Goal: Contribute content: Contribute content

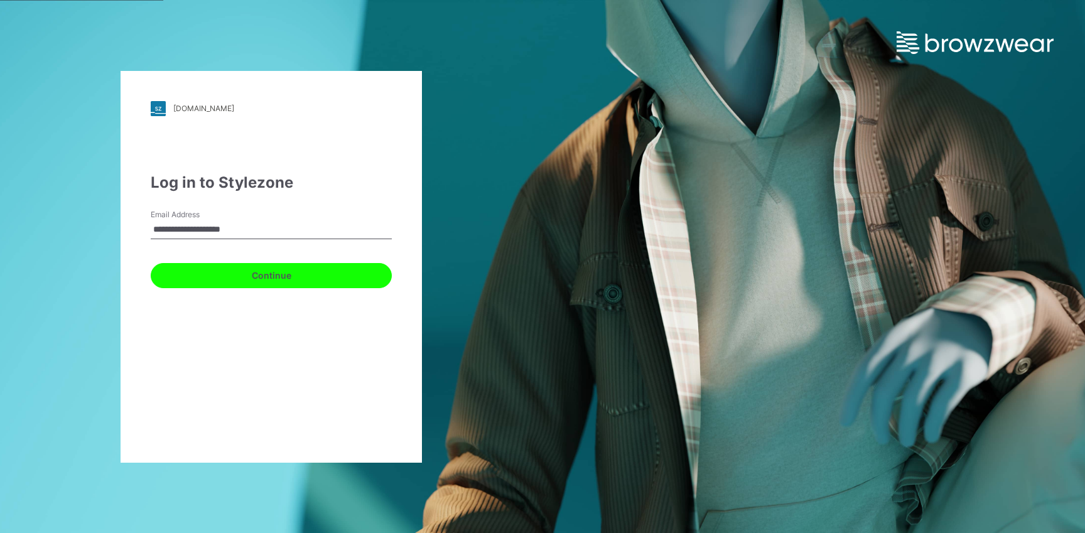
click at [281, 274] on button "Continue" at bounding box center [271, 275] width 241 height 25
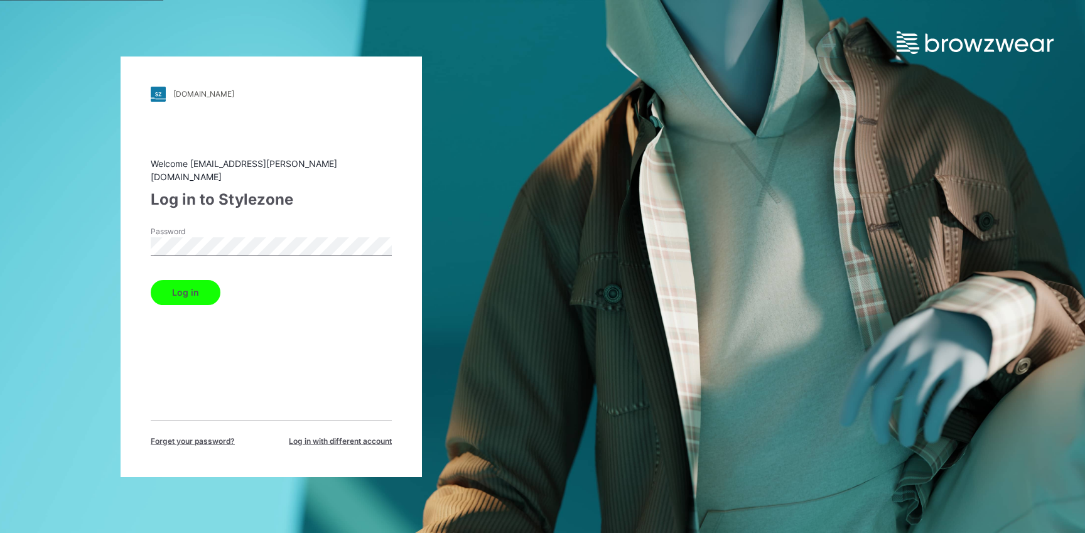
click at [197, 228] on label "Password" at bounding box center [195, 231] width 88 height 11
click at [197, 280] on button "Log in" at bounding box center [186, 292] width 70 height 25
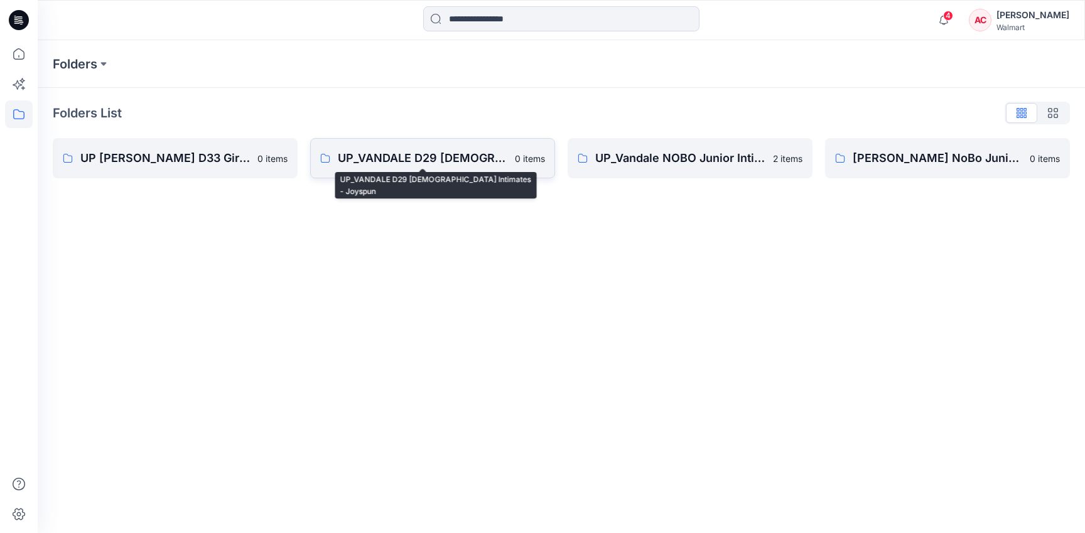
click at [459, 165] on p "UP_VANDALE D29 Ladies Intimates - Joyspun" at bounding box center [422, 158] width 169 height 18
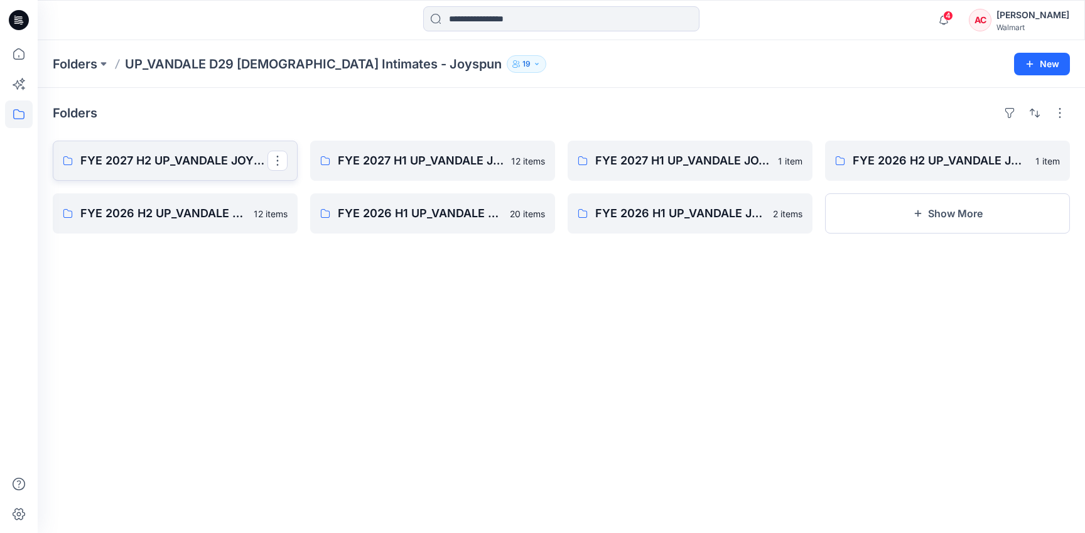
click at [137, 158] on p "FYE 2027 H2 UP_VANDALE JOYSPUN PANTIES" at bounding box center [173, 161] width 187 height 18
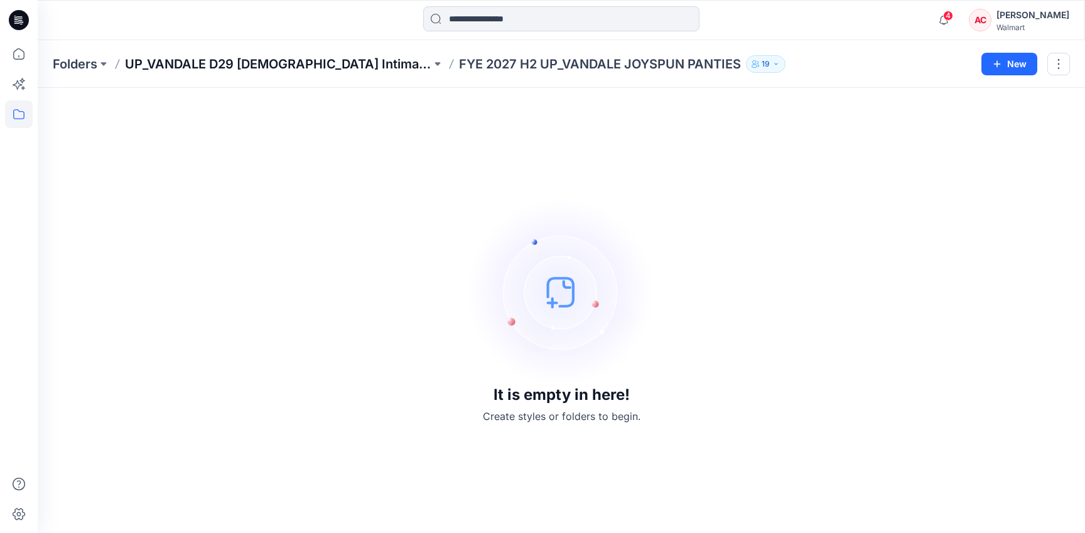
click at [277, 68] on p "UP_VANDALE D29 Ladies Intimates - Joyspun" at bounding box center [278, 64] width 306 height 18
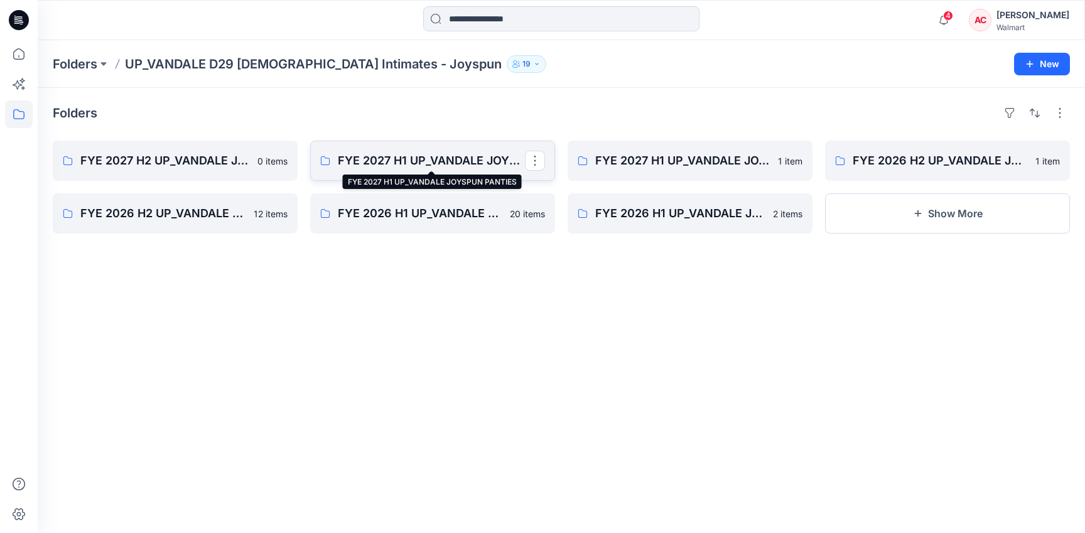
click at [436, 162] on p "FYE 2027 H1 UP_VANDALE JOYSPUN PANTIES" at bounding box center [431, 161] width 187 height 18
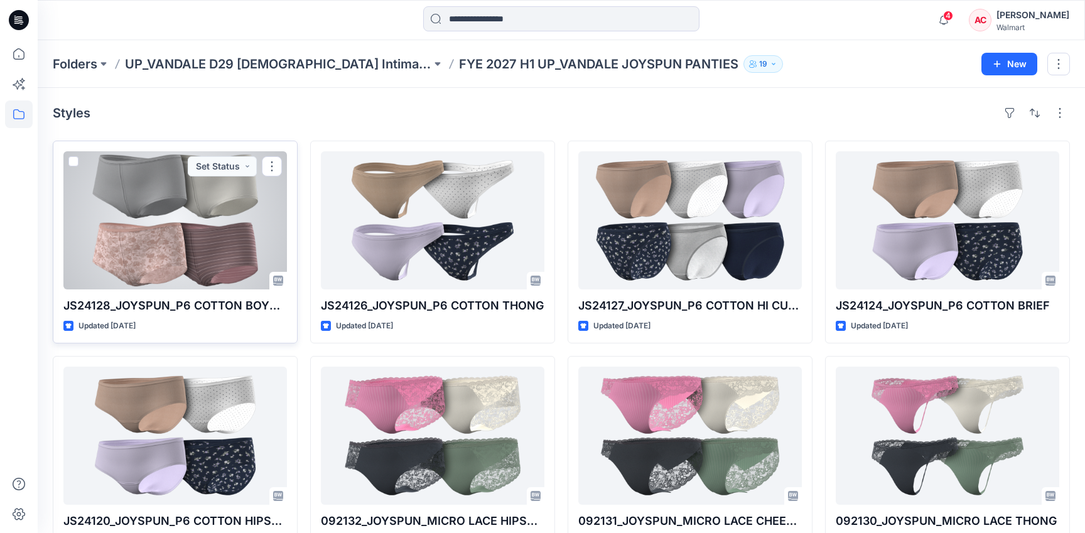
click at [228, 214] on div at bounding box center [174, 220] width 223 height 138
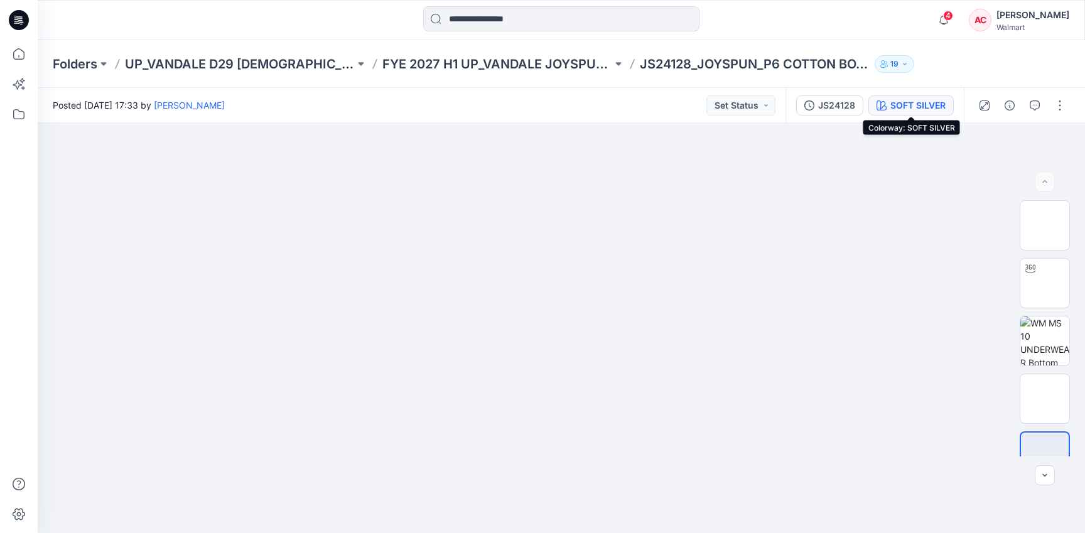
click at [931, 103] on div "SOFT SILVER" at bounding box center [917, 106] width 55 height 14
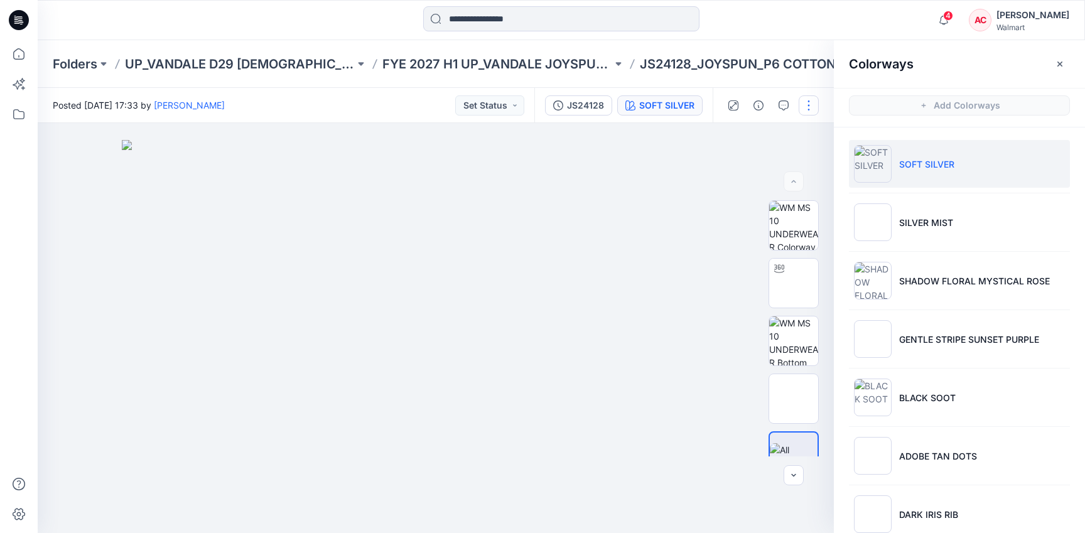
click at [805, 105] on button "button" at bounding box center [808, 105] width 20 height 20
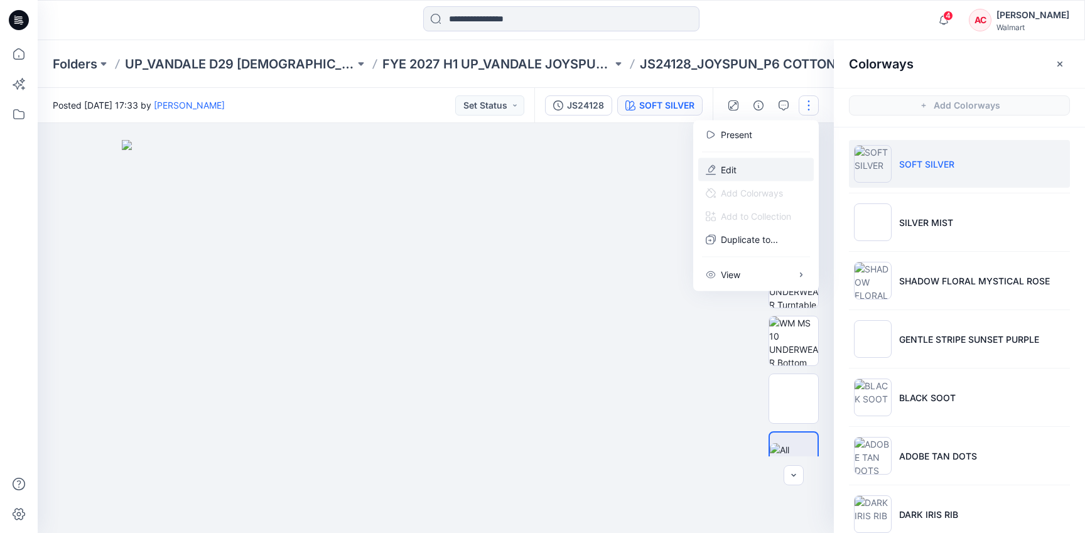
click at [783, 164] on button "Edit" at bounding box center [755, 169] width 115 height 23
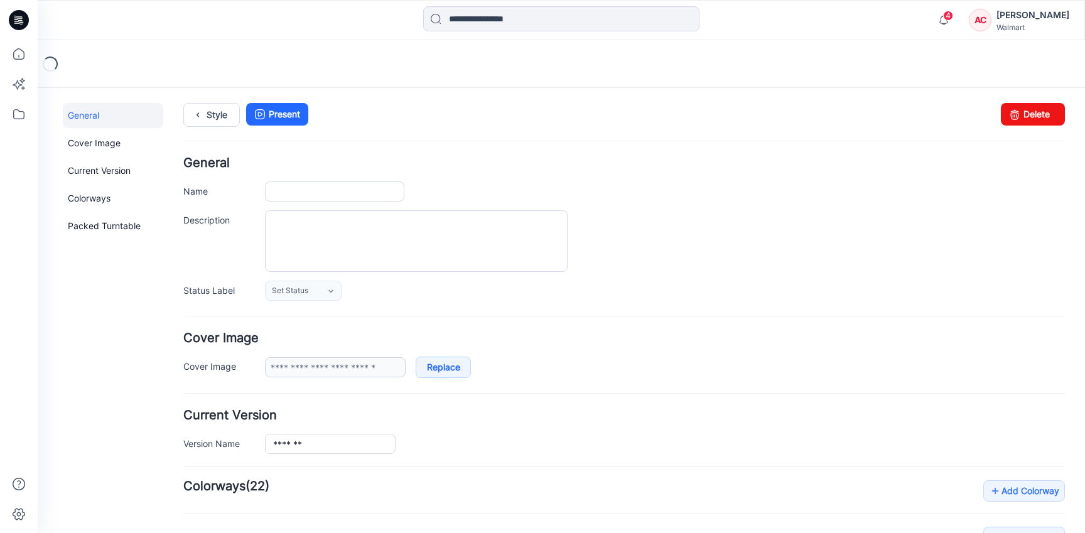
type input "**********"
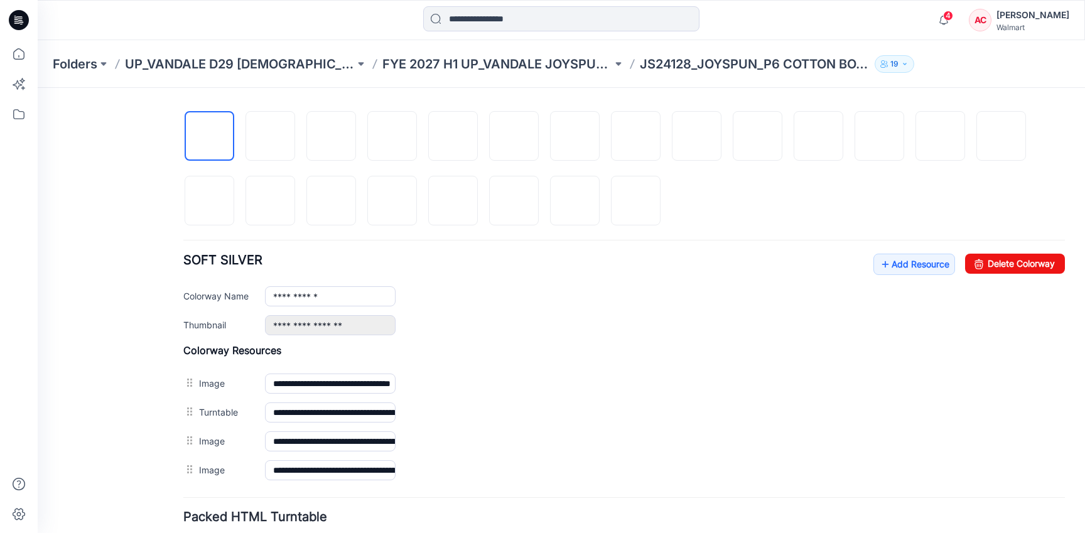
scroll to position [417, 0]
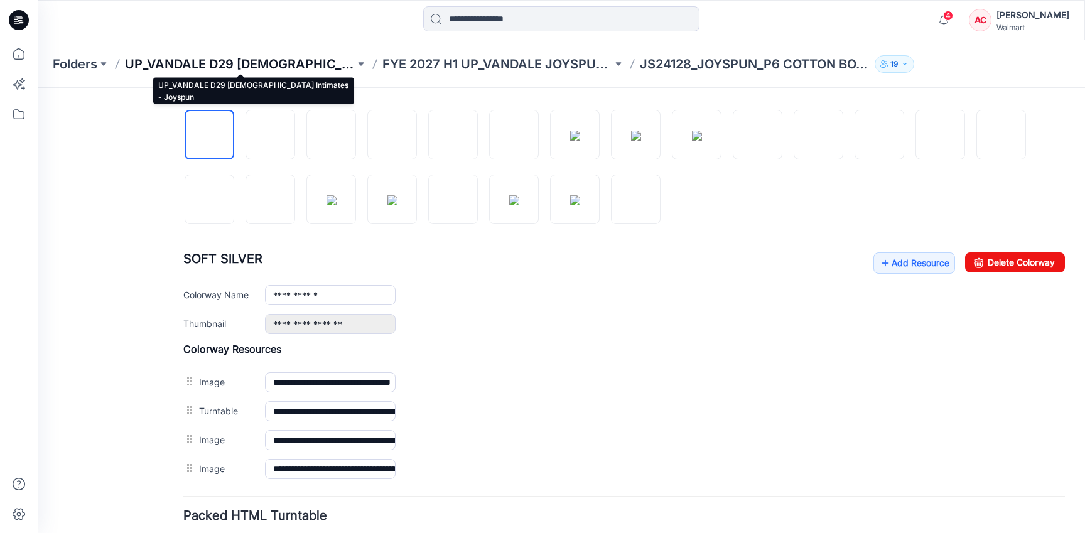
click at [304, 58] on p "UP_VANDALE D29 Ladies Intimates - Joyspun" at bounding box center [240, 64] width 230 height 18
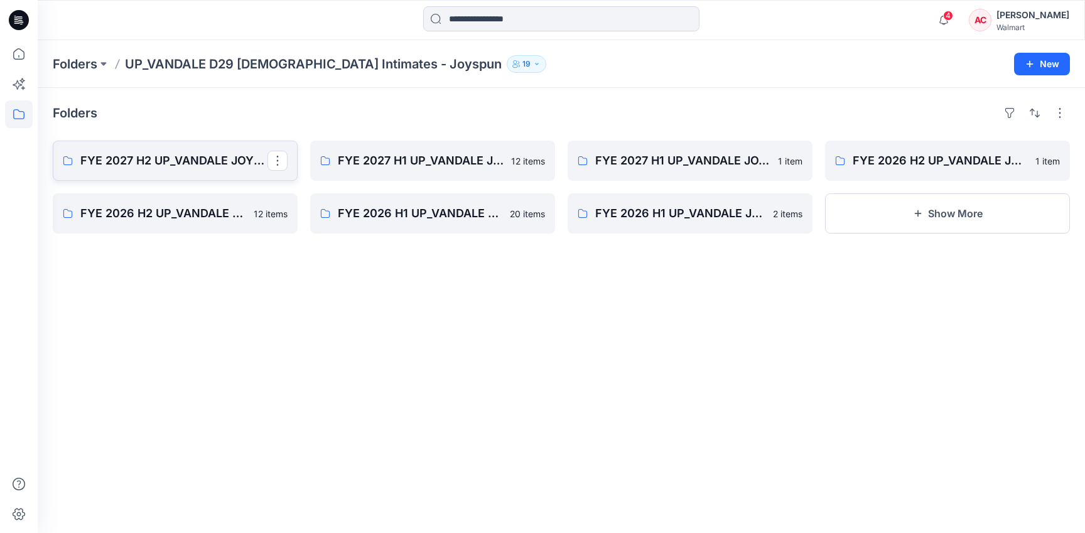
click at [171, 169] on link "FYE 2027 H2 UP_VANDALE JOYSPUN PANTIES" at bounding box center [175, 161] width 245 height 40
